Goal: Transaction & Acquisition: Subscribe to service/newsletter

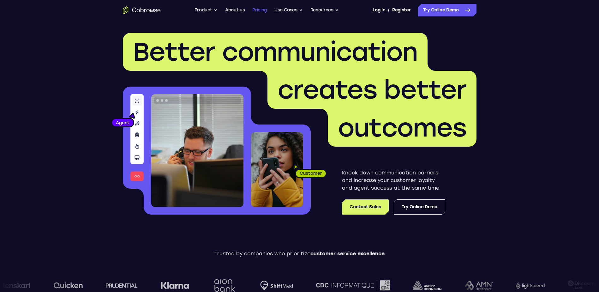
click at [257, 10] on link "Pricing" at bounding box center [259, 10] width 15 height 13
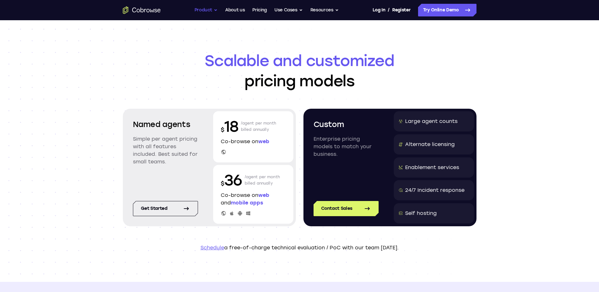
click at [201, 8] on button "Product" at bounding box center [205, 10] width 23 height 13
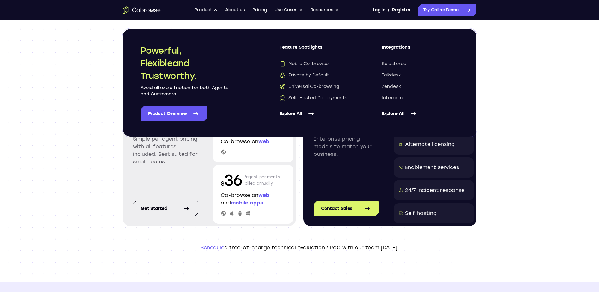
click at [95, 138] on div "Scalable and customized pricing models Named agents Simple per agent pricing wi…" at bounding box center [299, 150] width 599 height 261
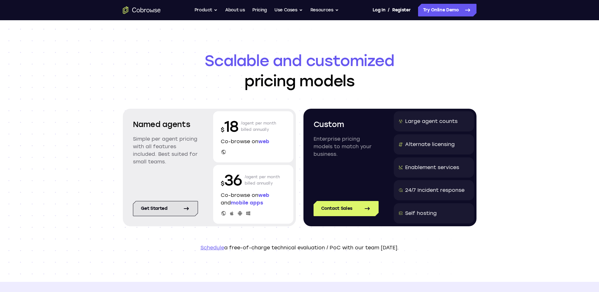
drag, startPoint x: 169, startPoint y: 206, endPoint x: 165, endPoint y: 209, distance: 4.8
click at [169, 206] on link "Get started" at bounding box center [165, 208] width 65 height 15
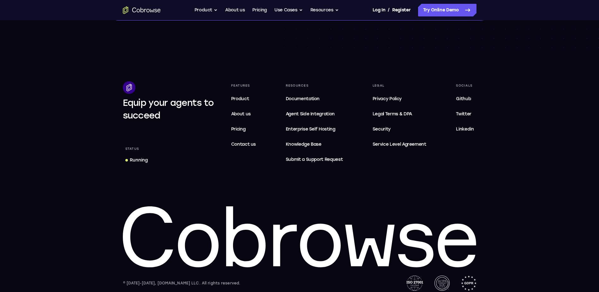
scroll to position [1074, 0]
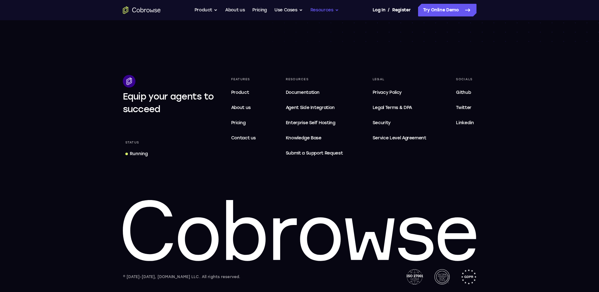
click at [326, 9] on button "Resources" at bounding box center [324, 10] width 28 height 13
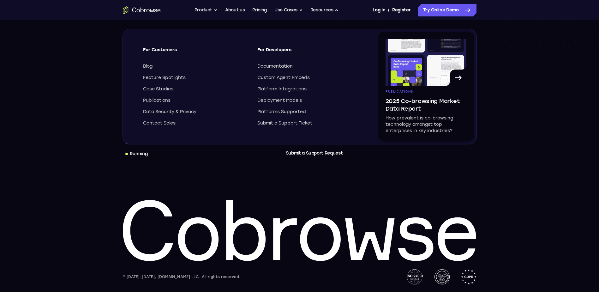
drag, startPoint x: 86, startPoint y: 87, endPoint x: 86, endPoint y: 79, distance: 8.2
click at [86, 87] on footer "Equip your agents to succeed Status Running Features Product About us Pricing C…" at bounding box center [299, 167] width 599 height 247
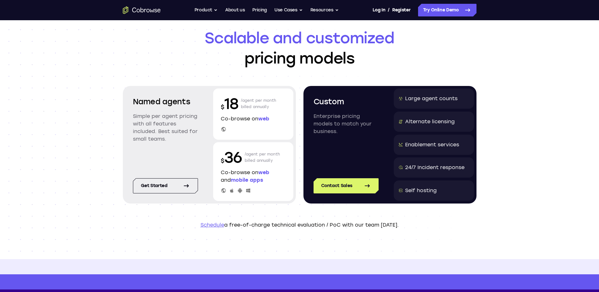
scroll to position [0, 0]
